Goal: Task Accomplishment & Management: Manage account settings

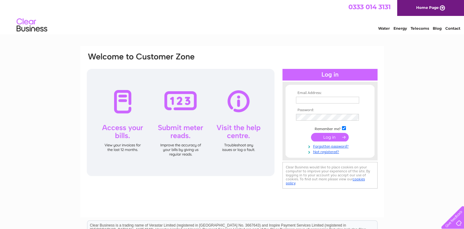
click at [303, 100] on input "text" at bounding box center [327, 100] width 63 height 7
type input "alison@namspe.co.uk"
click at [326, 138] on input "submit" at bounding box center [330, 137] width 38 height 9
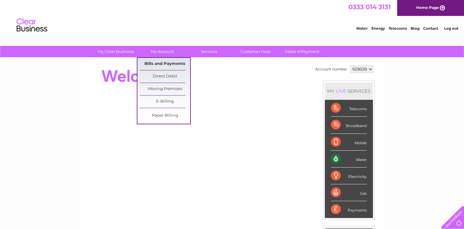
click at [158, 63] on link "Bills and Payments" at bounding box center [164, 64] width 51 height 12
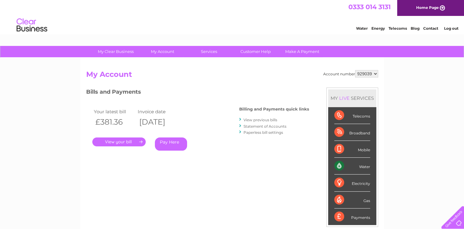
click at [115, 142] on link "." at bounding box center [118, 142] width 53 height 9
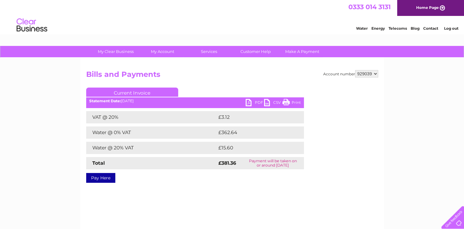
click at [256, 102] on link "PDF" at bounding box center [254, 103] width 18 height 9
click at [452, 29] on link "Log out" at bounding box center [450, 28] width 14 height 5
